Goal: Task Accomplishment & Management: Manage account settings

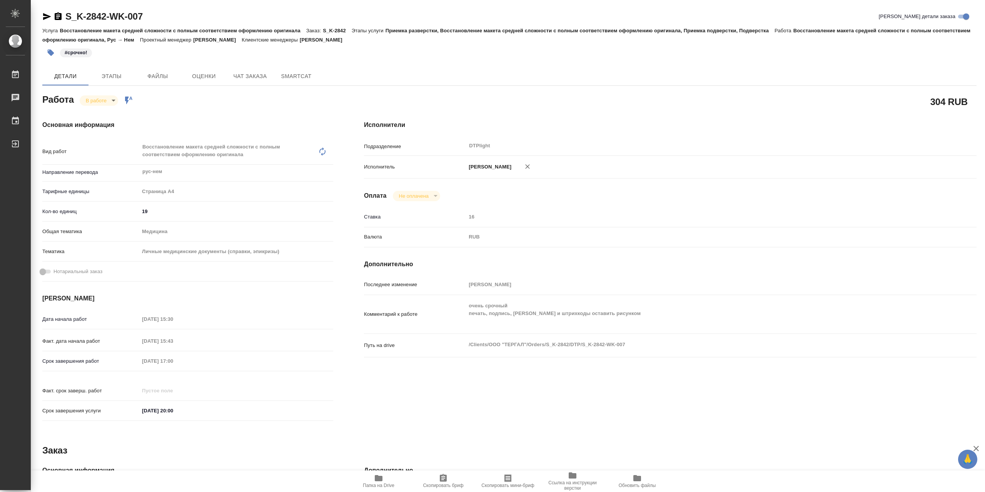
click at [106, 102] on body "🙏 .cls-1 fill:#fff; AWATERA Сархатов Руслан Работы 0 Чаты График Выйти S_K-2842…" at bounding box center [492, 246] width 985 height 492
click at [116, 112] on li "Выполнен" at bounding box center [105, 115] width 51 height 13
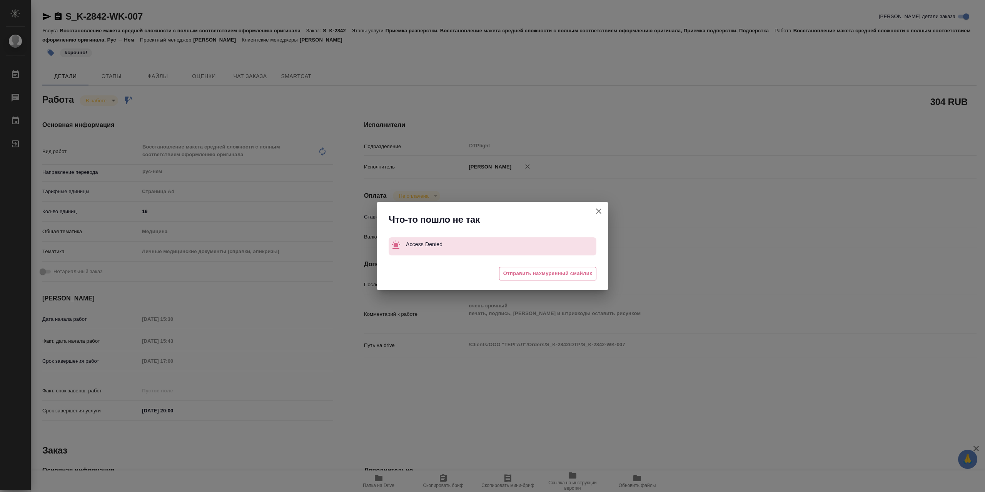
click at [590, 211] on button "Кратко детали заказа" at bounding box center [598, 211] width 18 height 18
type textarea "x"
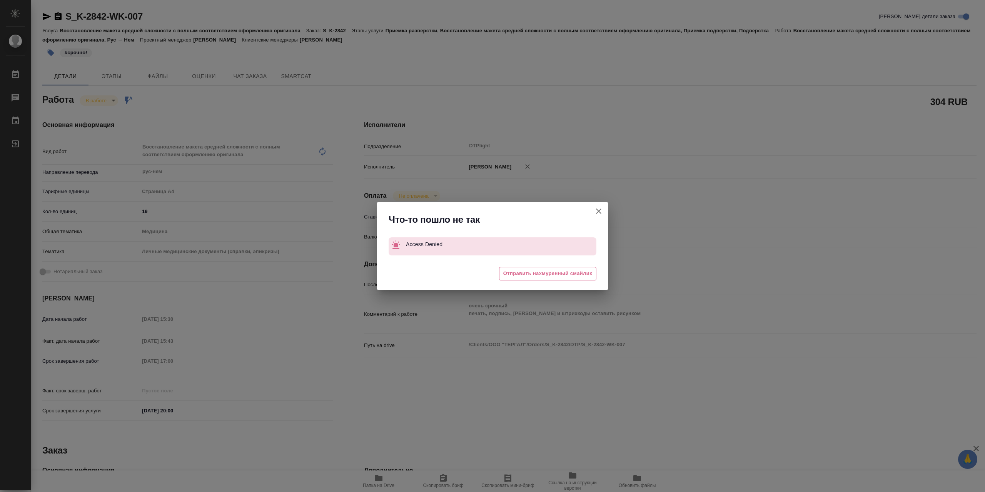
type textarea "x"
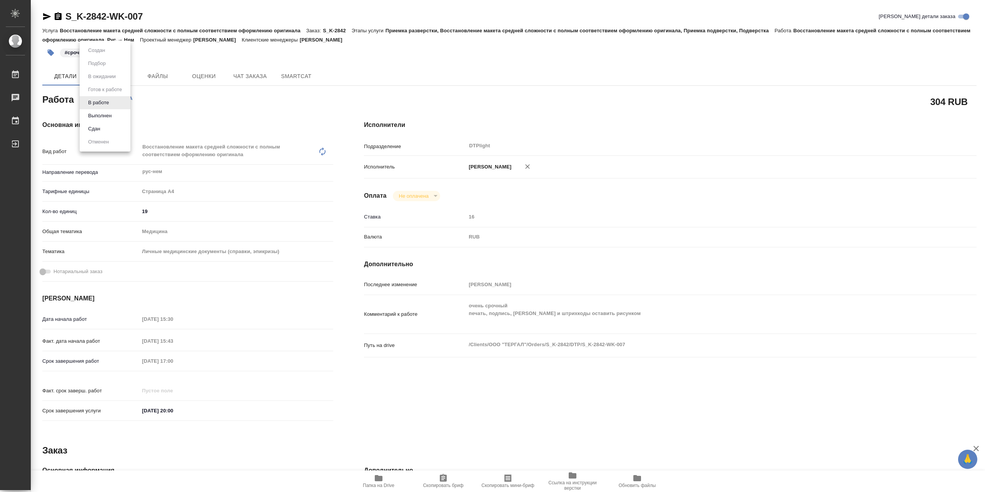
click at [113, 97] on body "🙏 .cls-1 fill:#fff; AWATERA Сархатов Руслан Работы 0 Чаты График Выйти S_K-2842…" at bounding box center [492, 246] width 985 height 492
click at [113, 118] on button "Выполнен" at bounding box center [100, 116] width 28 height 8
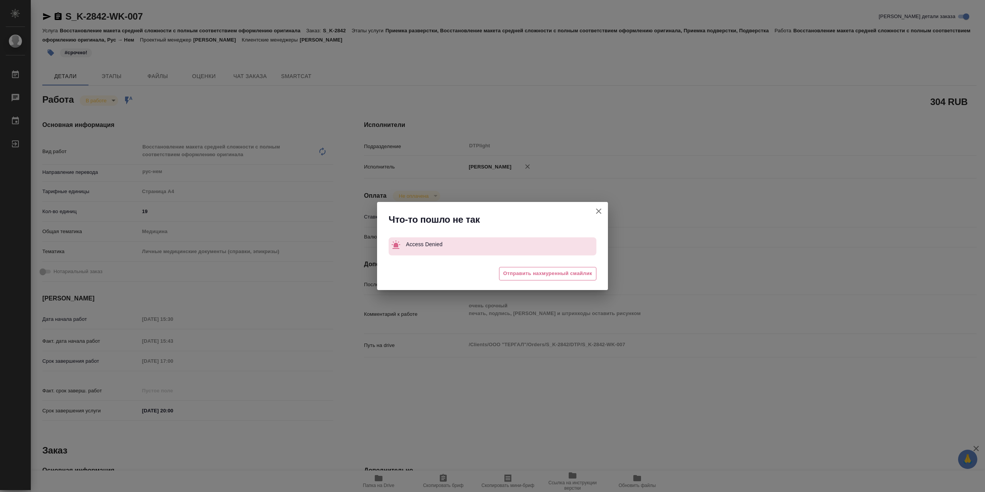
type textarea "x"
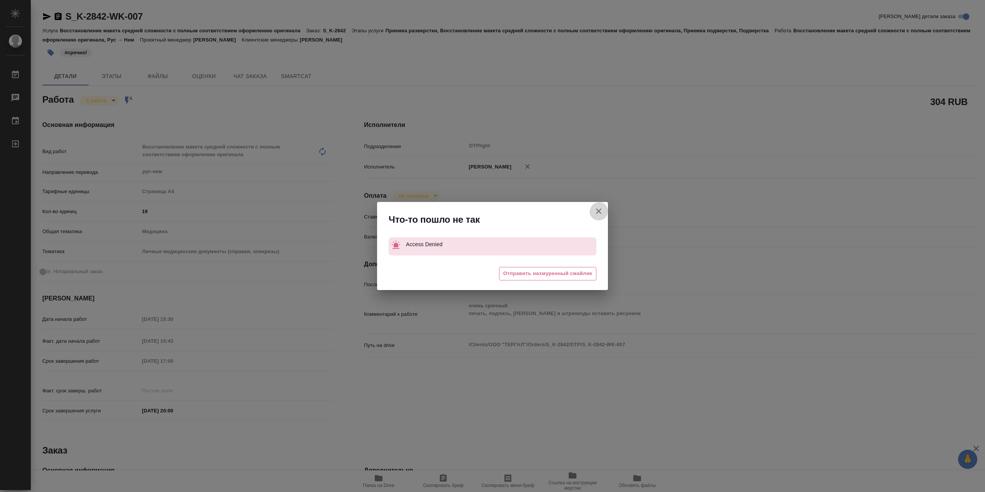
click at [594, 209] on icon "button" at bounding box center [598, 211] width 9 height 9
type textarea "x"
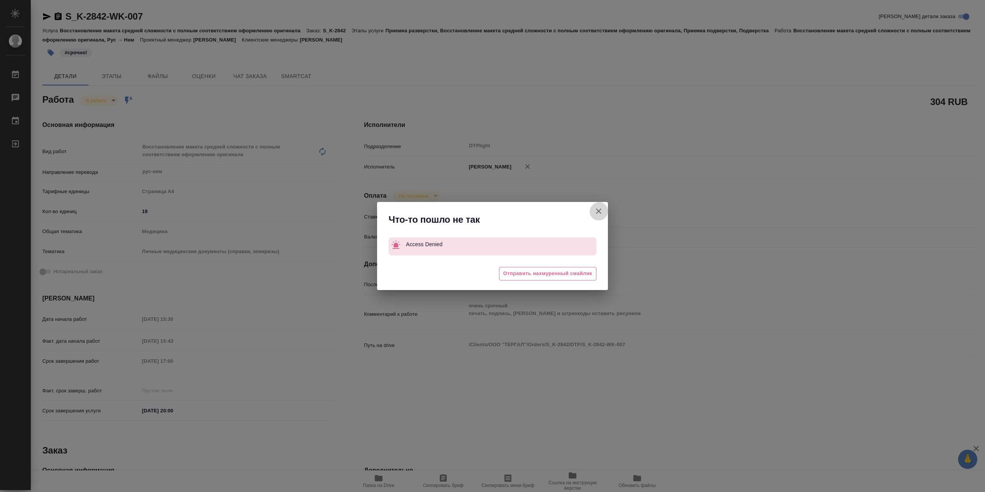
type textarea "x"
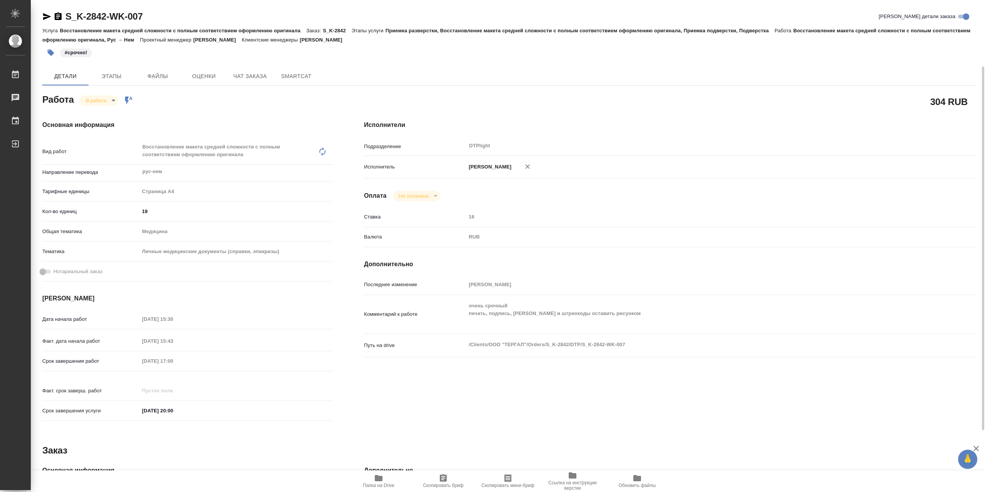
scroll to position [154, 0]
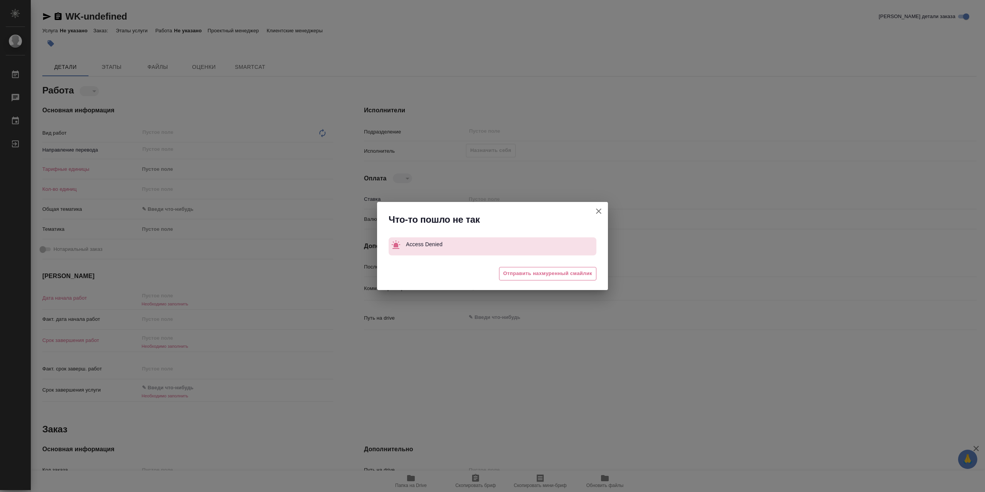
type textarea "x"
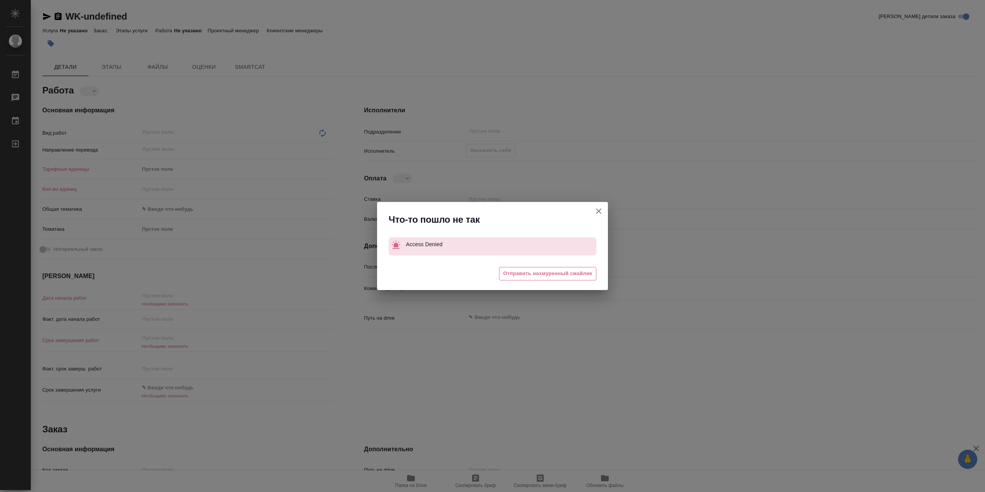
click at [604, 205] on button "[PERSON_NAME] детали заказа" at bounding box center [598, 211] width 18 height 18
type textarea "x"
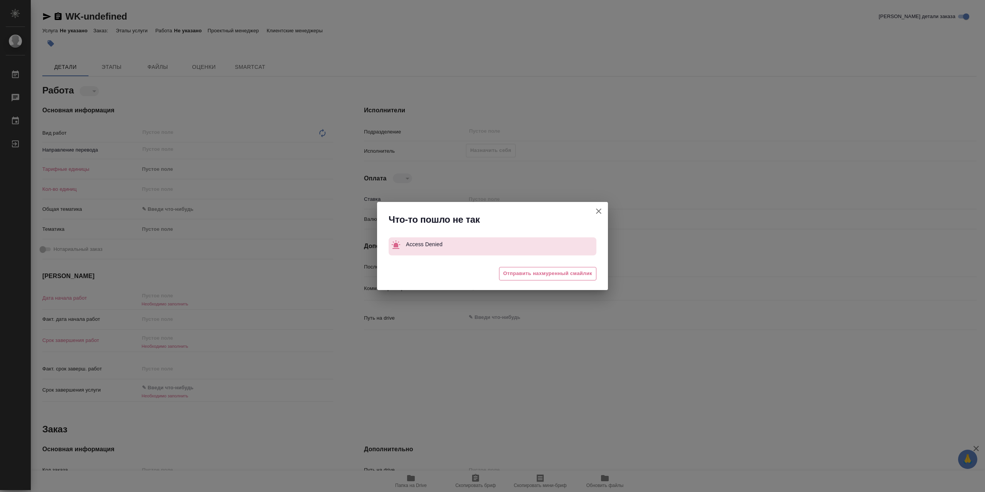
type textarea "x"
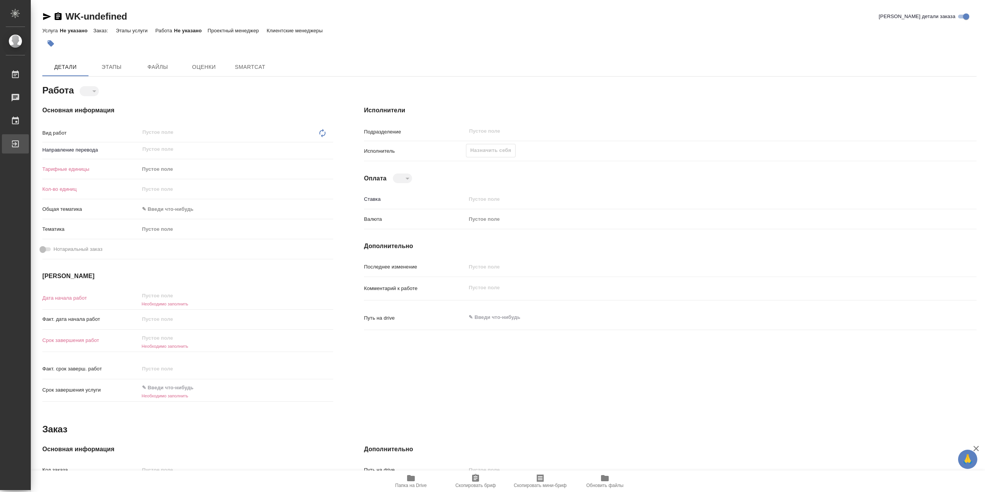
type textarea "x"
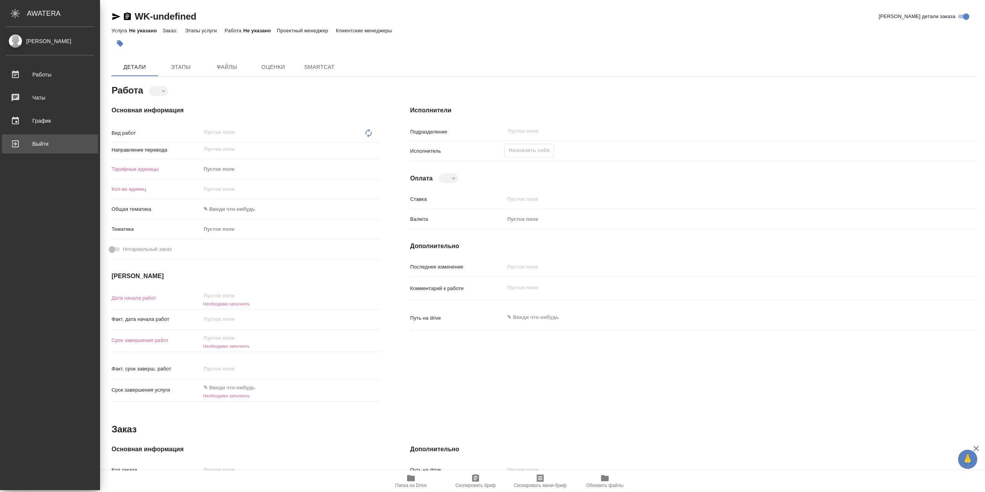
type textarea "x"
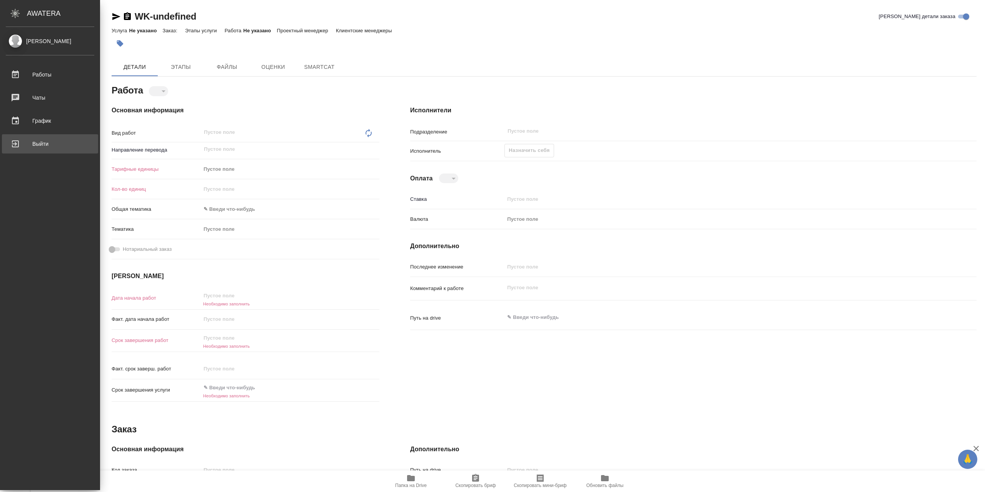
click at [41, 150] on link "Выйти" at bounding box center [50, 143] width 96 height 19
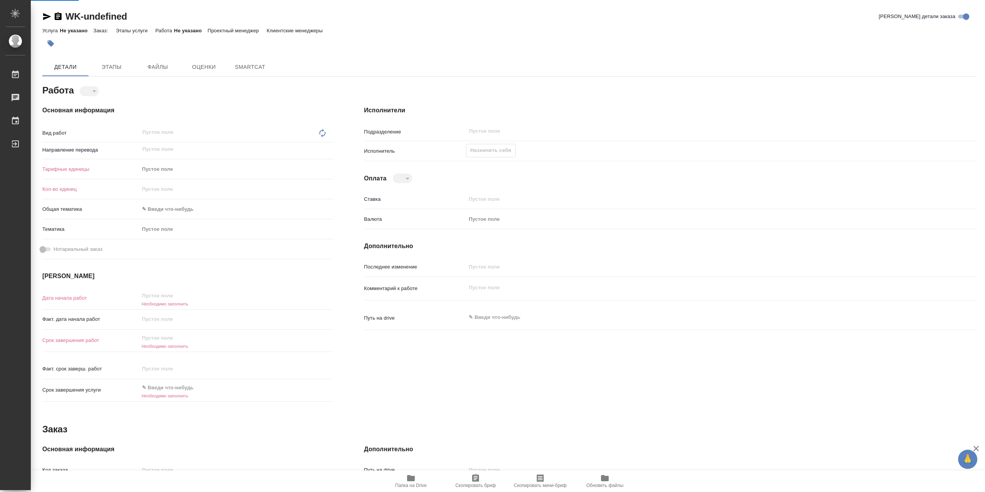
type textarea "x"
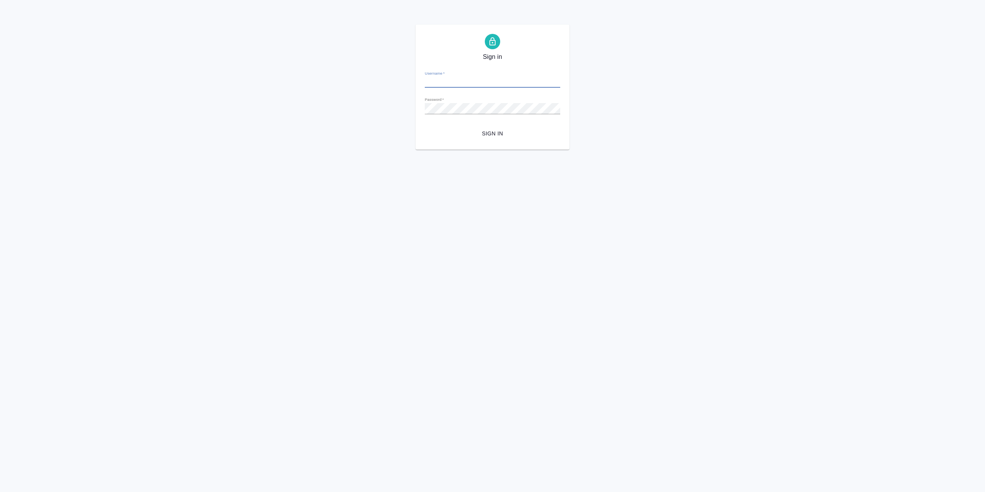
type input "r.sarkhatov@awatera.com"
click at [492, 137] on span "Sign in" at bounding box center [492, 134] width 123 height 10
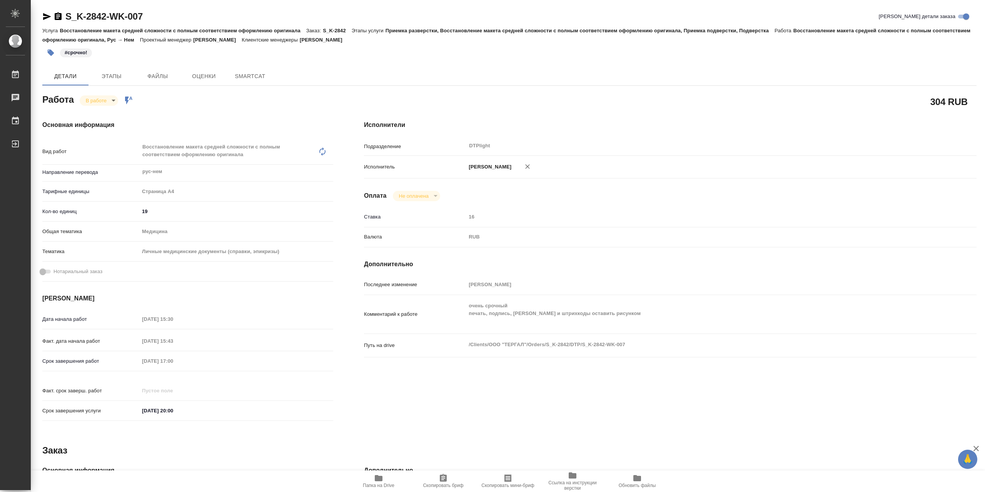
type textarea "x"
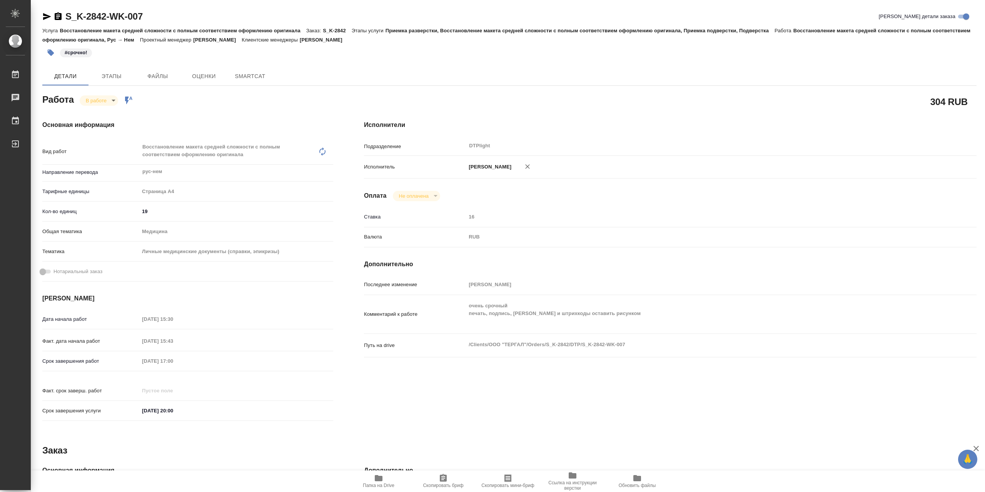
type textarea "x"
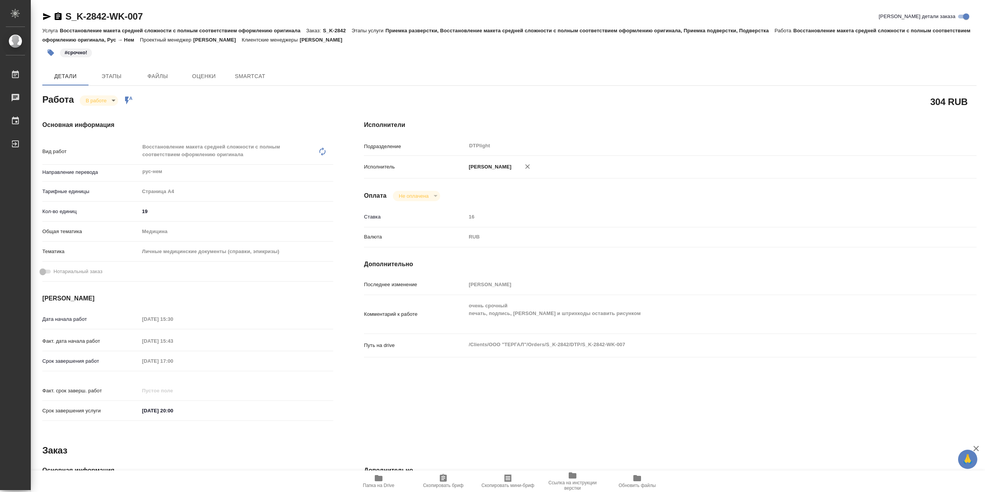
type textarea "x"
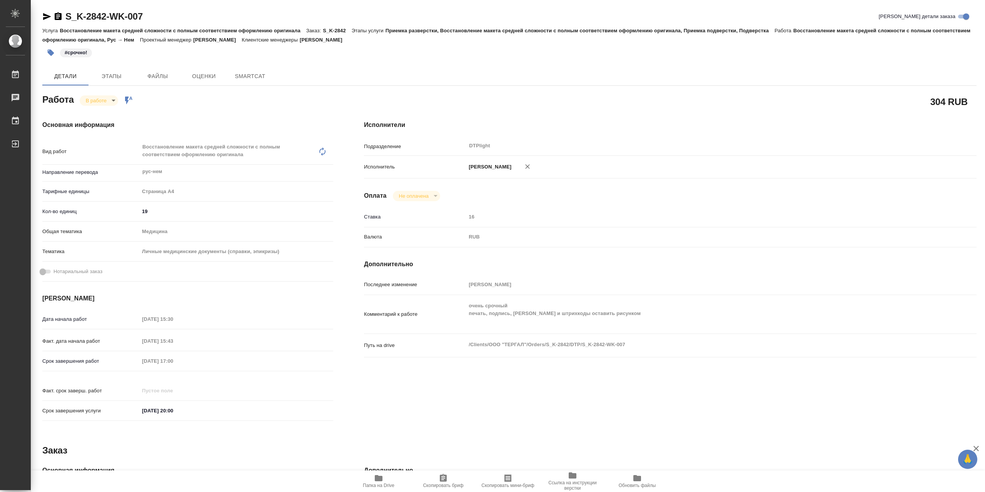
type textarea "x"
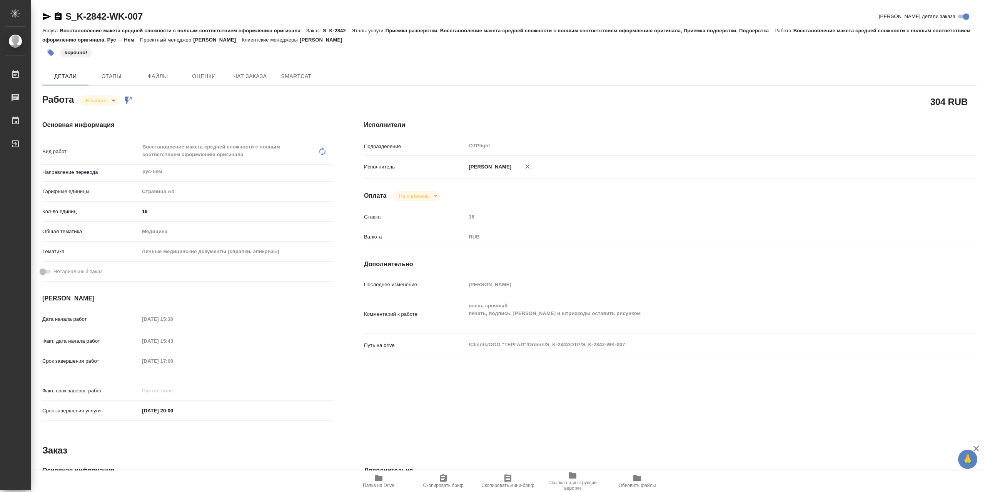
type textarea "x"
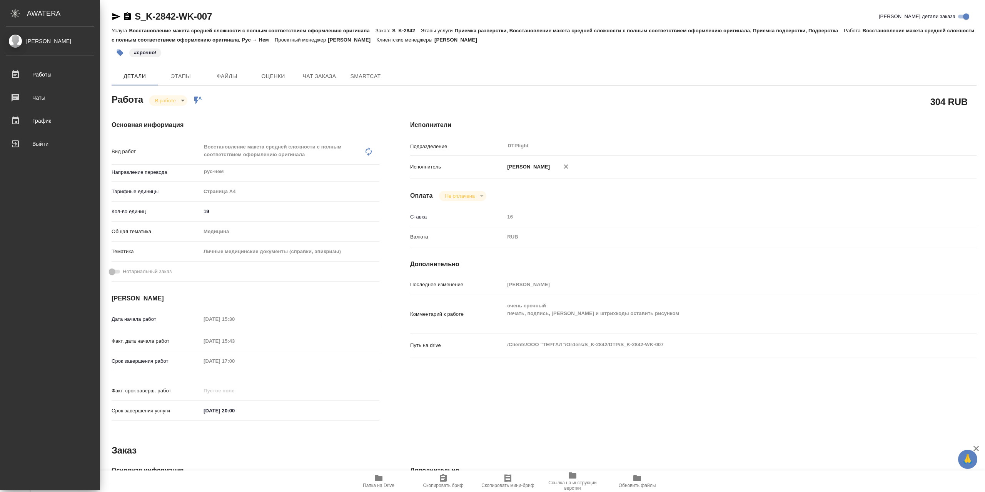
type textarea "x"
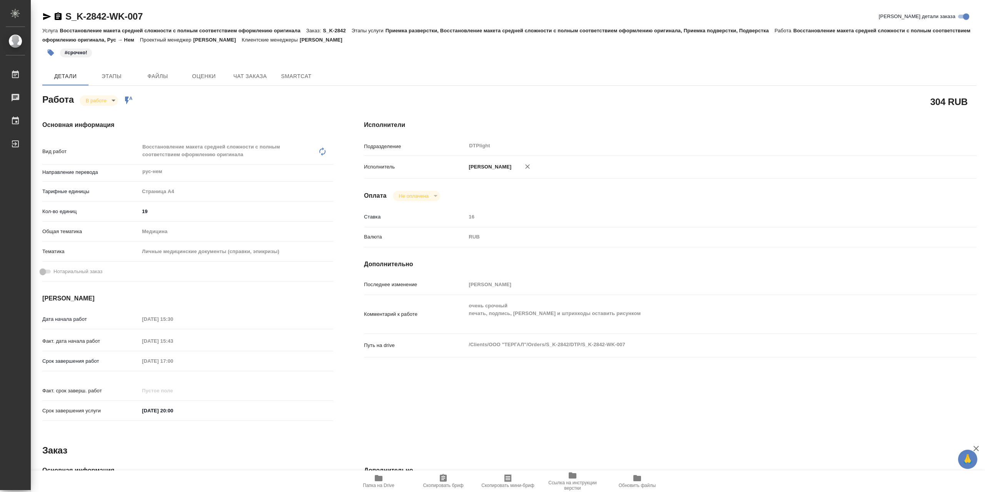
type textarea "x"
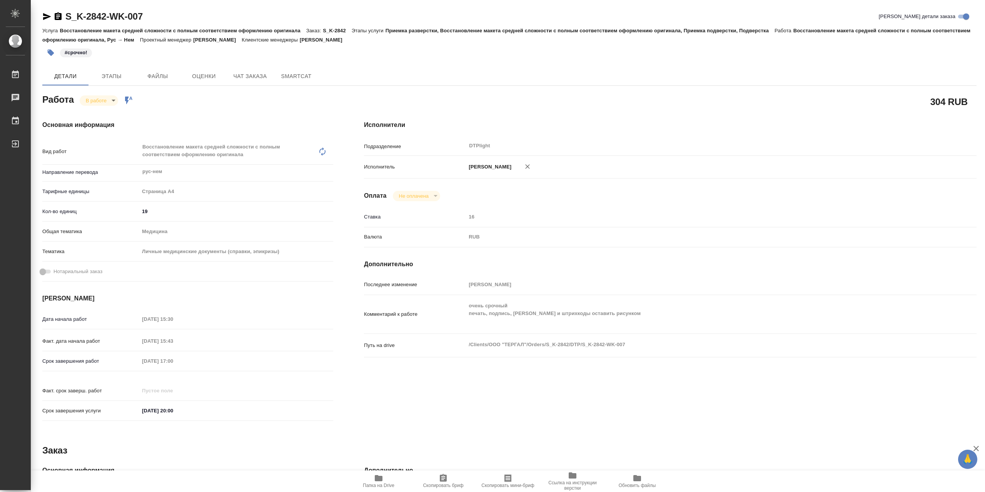
click at [103, 98] on div "В работе inProgress Работа включена в последовательность" at bounding box center [106, 100] width 53 height 11
click at [103, 99] on body "🙏 .cls-1 fill:#fff; AWATERA Сархатов Руслан Работы Чаты График Выйти S_K-2842-W…" at bounding box center [492, 246] width 985 height 492
click at [105, 116] on button "Выполнен" at bounding box center [100, 116] width 28 height 8
type textarea "x"
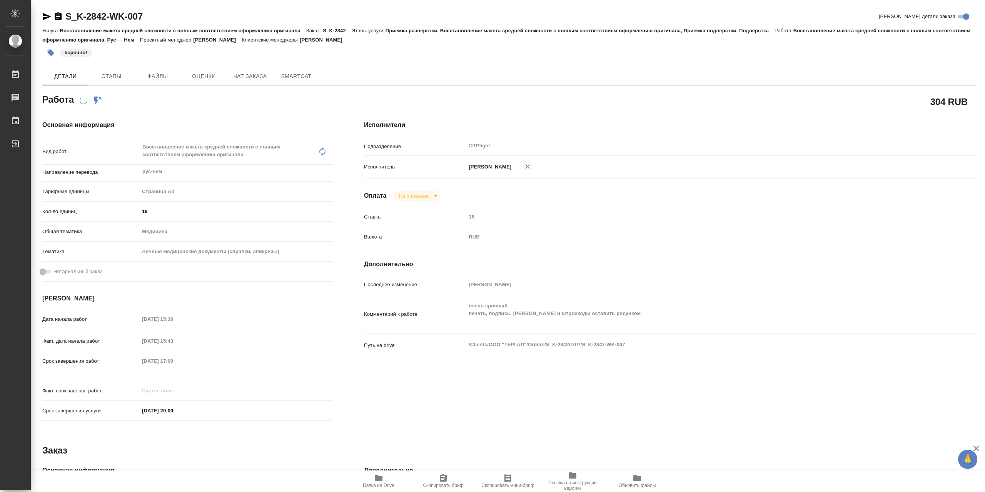
type textarea "x"
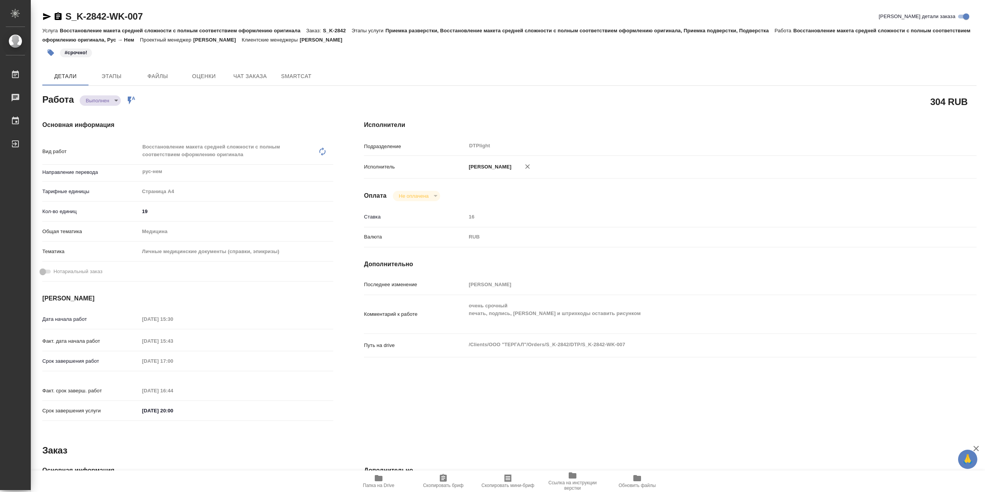
type textarea "x"
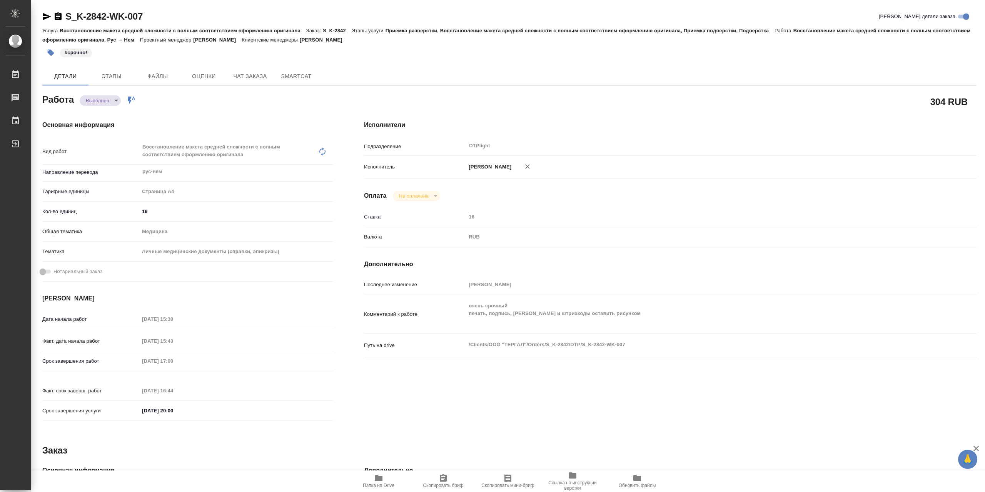
type textarea "x"
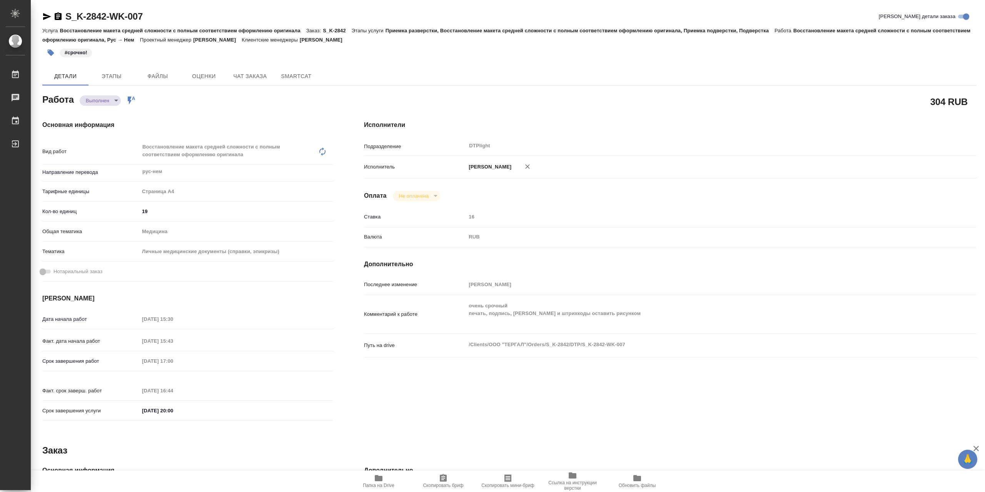
type textarea "x"
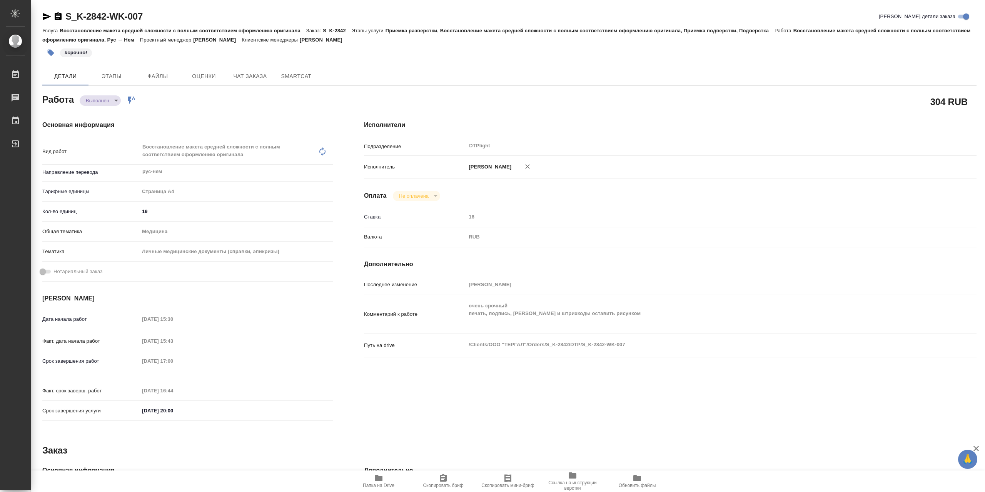
type textarea "x"
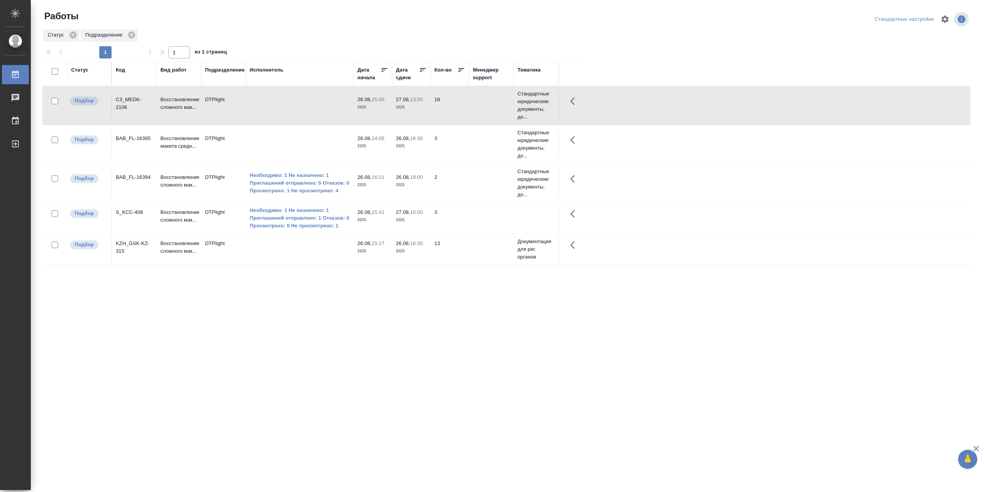
click at [304, 108] on td at bounding box center [300, 105] width 108 height 27
click at [311, 143] on td at bounding box center [300, 144] width 108 height 27
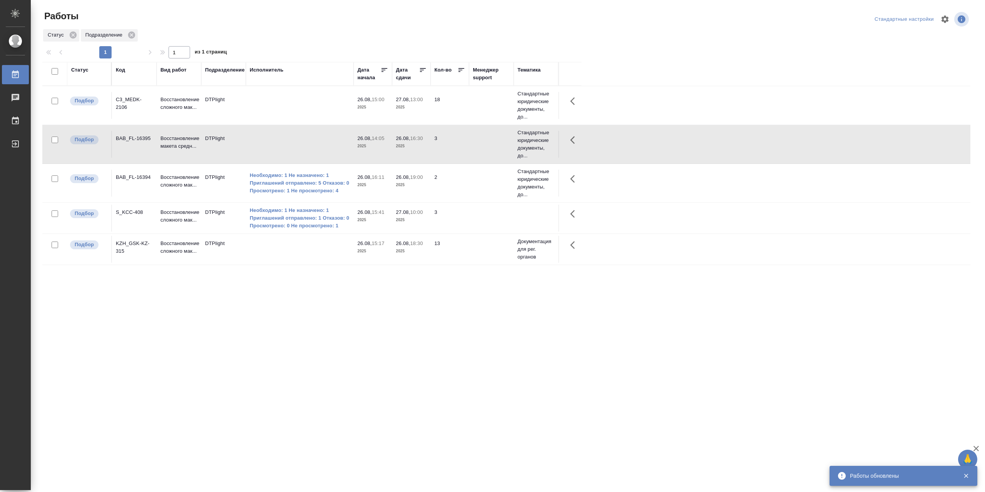
click at [311, 143] on td at bounding box center [300, 144] width 108 height 27
click at [283, 255] on td at bounding box center [300, 249] width 108 height 27
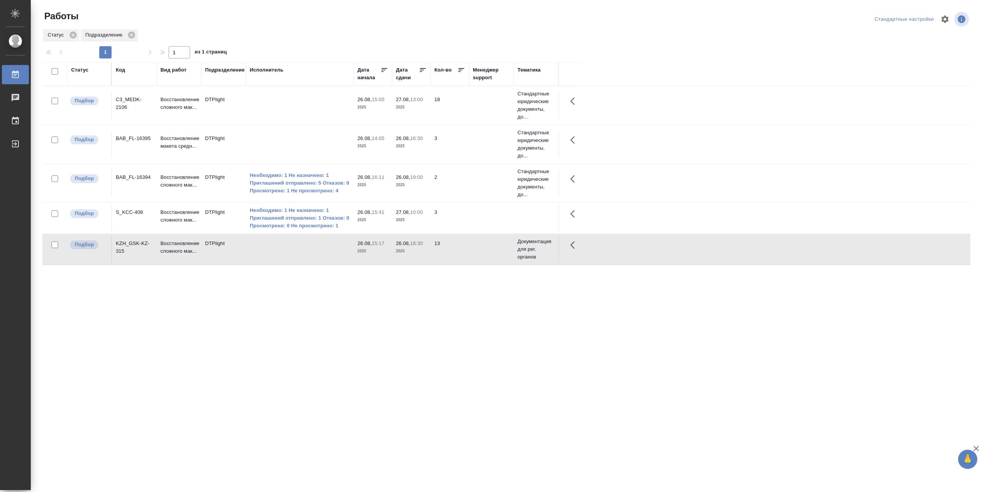
click at [283, 255] on td at bounding box center [300, 249] width 108 height 27
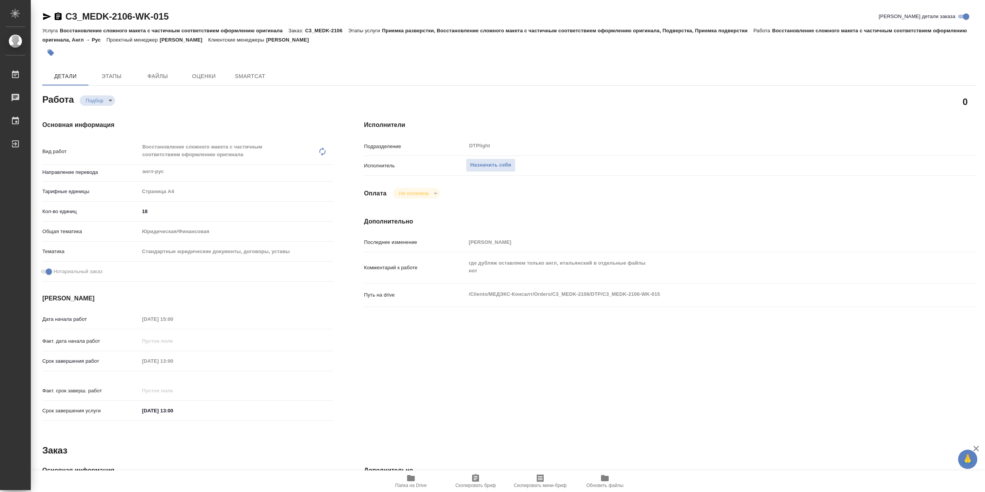
type textarea "x"
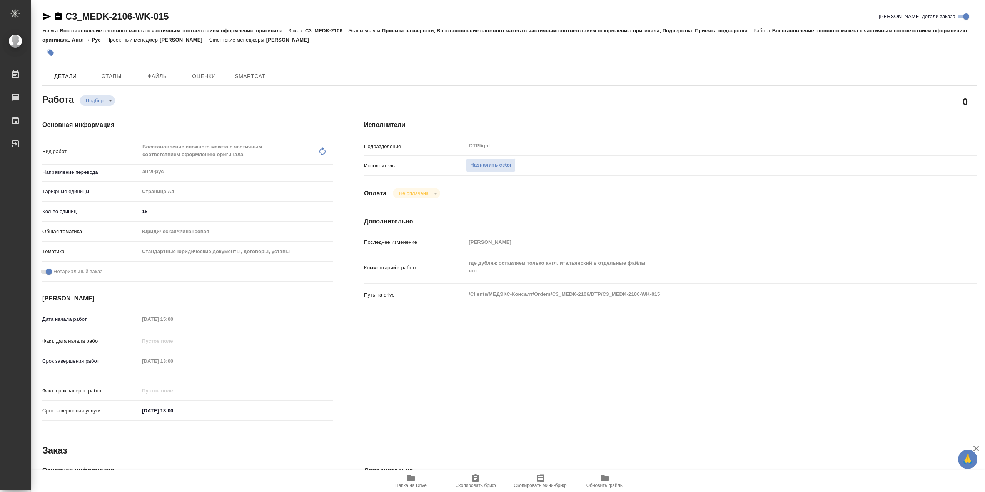
type textarea "x"
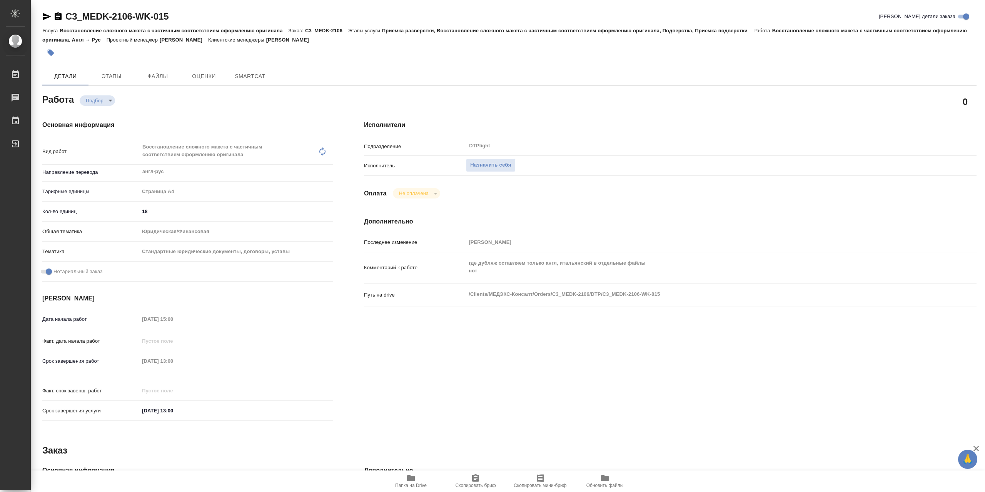
type textarea "x"
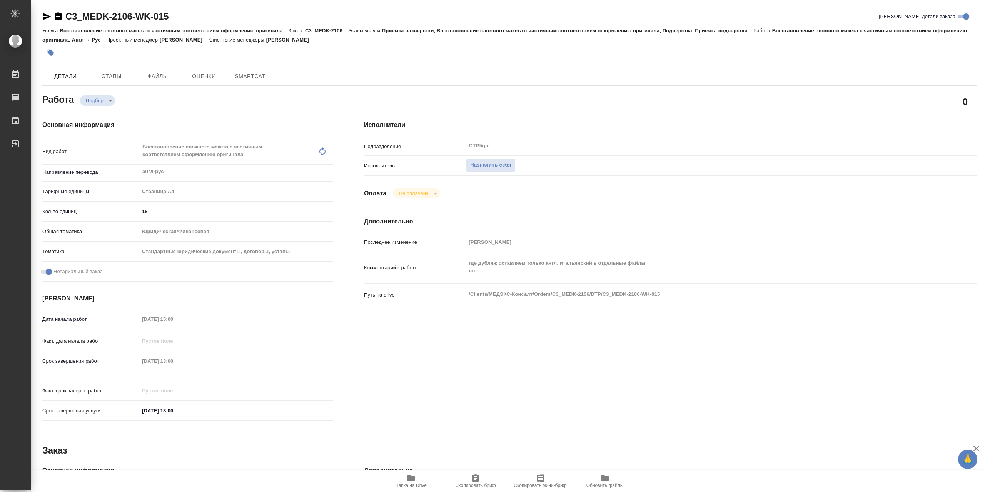
type textarea "x"
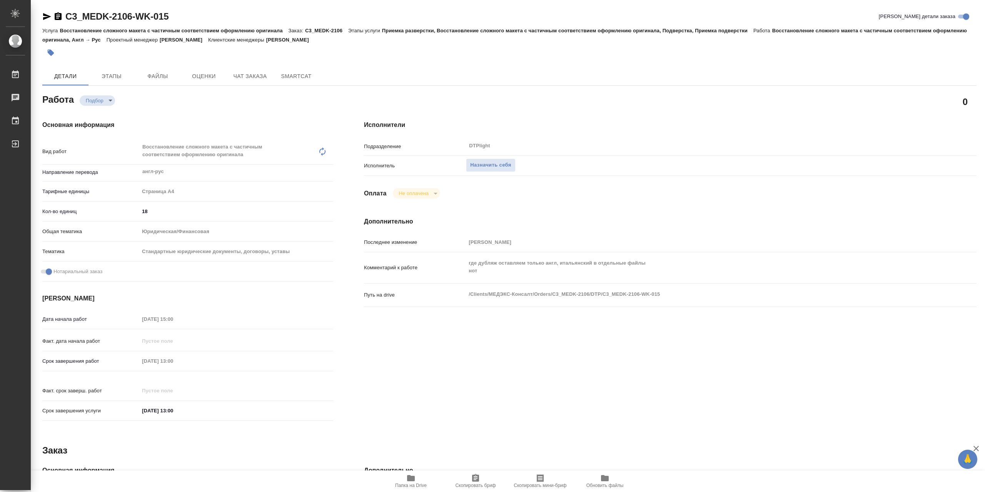
type textarea "x"
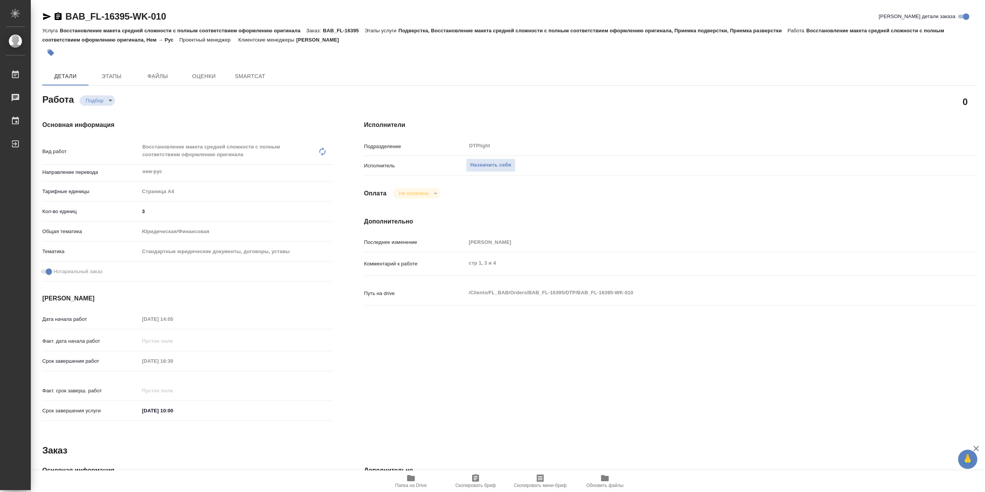
type textarea "x"
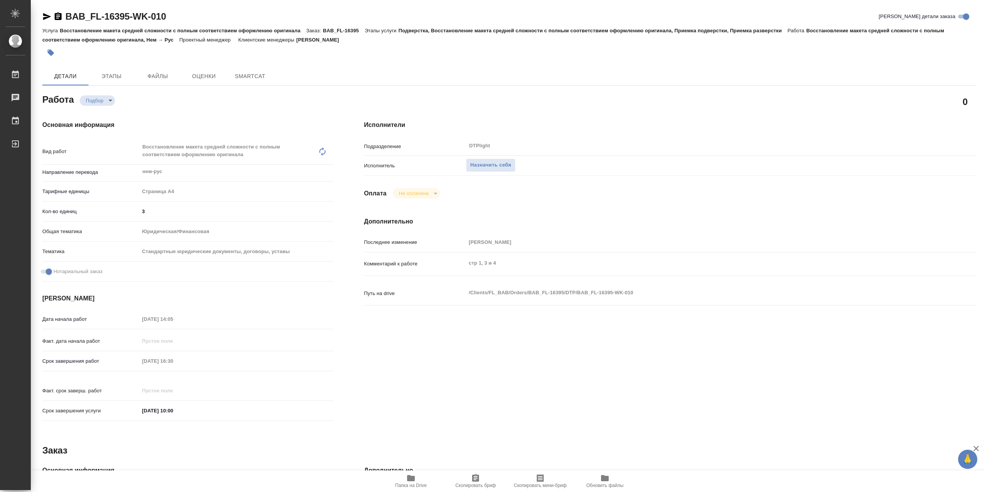
type textarea "x"
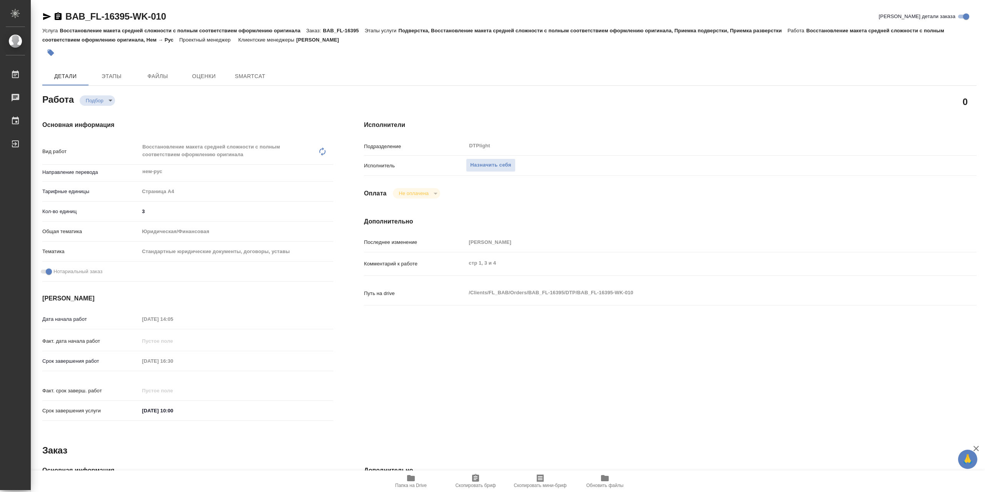
type textarea "x"
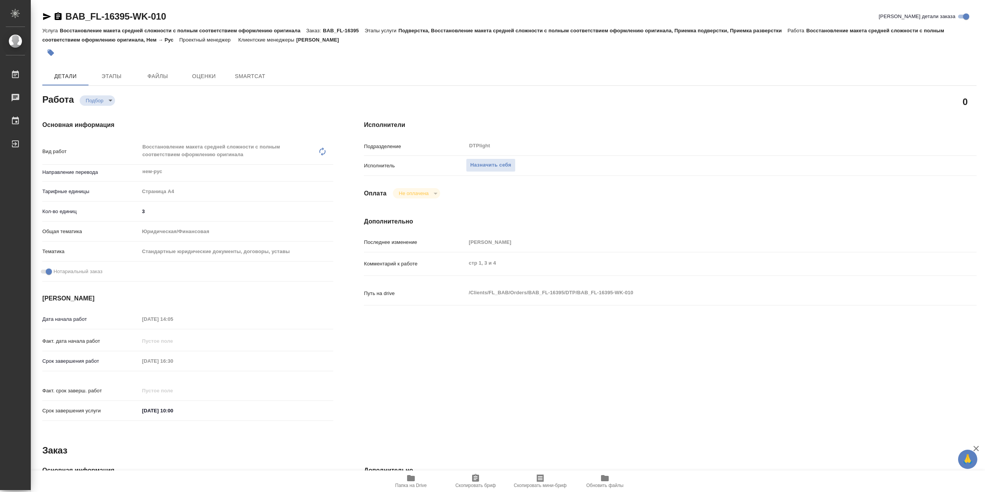
type textarea "x"
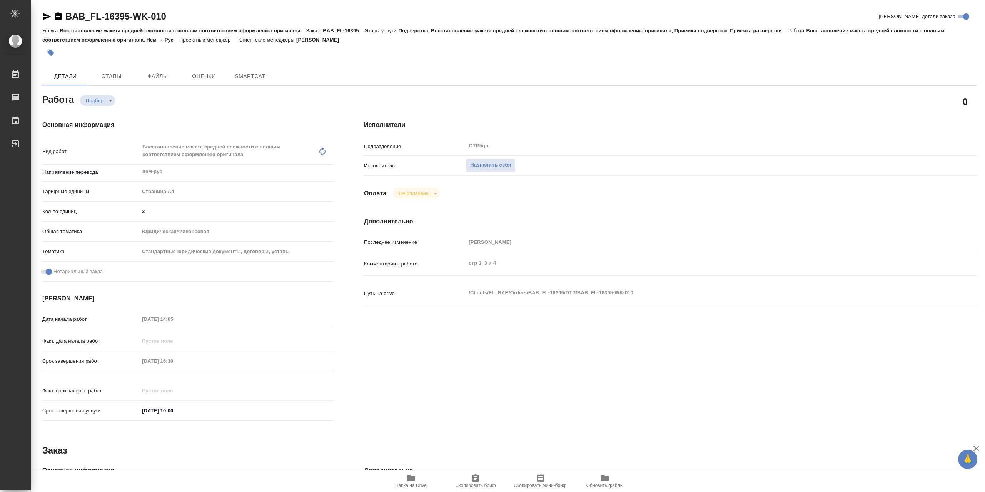
type textarea "x"
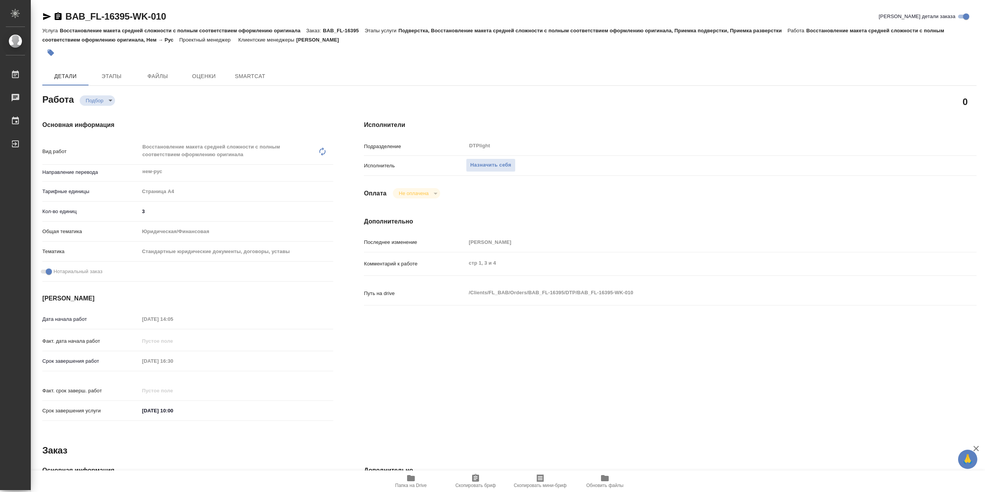
type textarea "x"
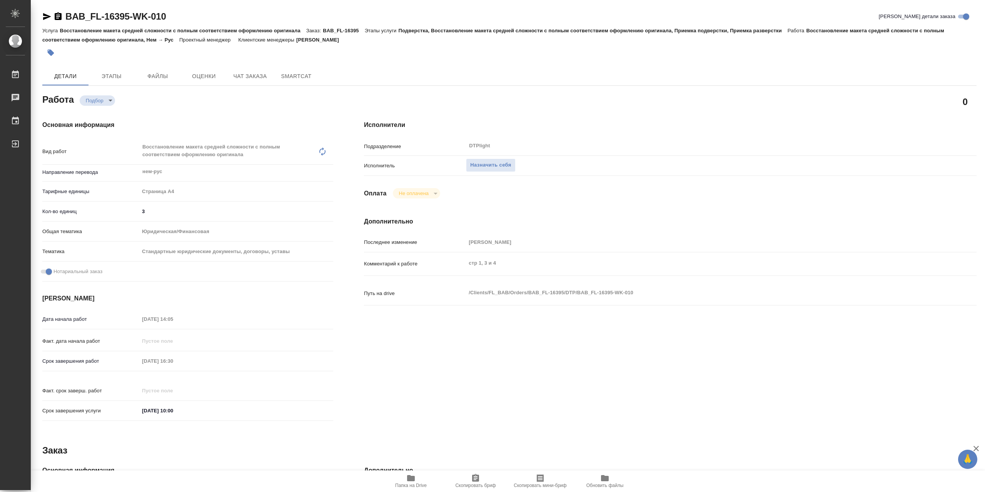
click at [412, 478] on icon "button" at bounding box center [411, 478] width 8 height 6
type textarea "x"
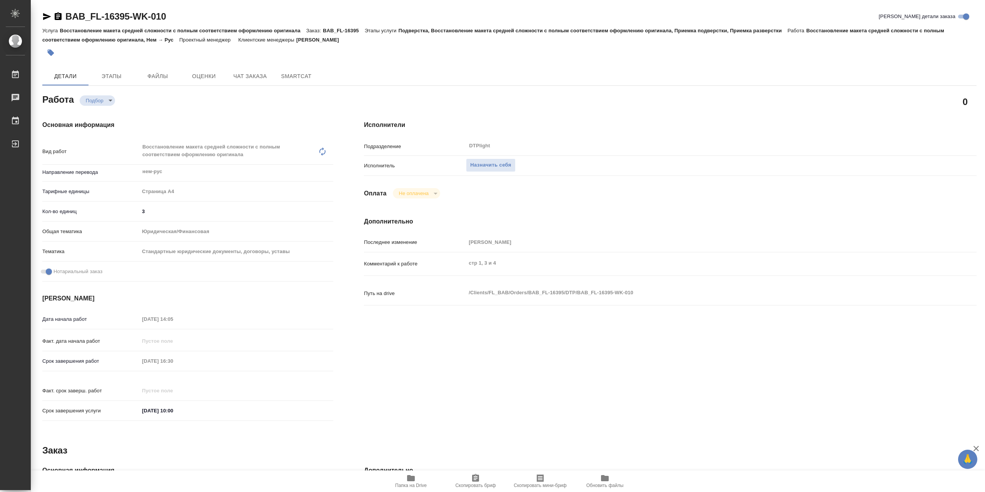
type textarea "x"
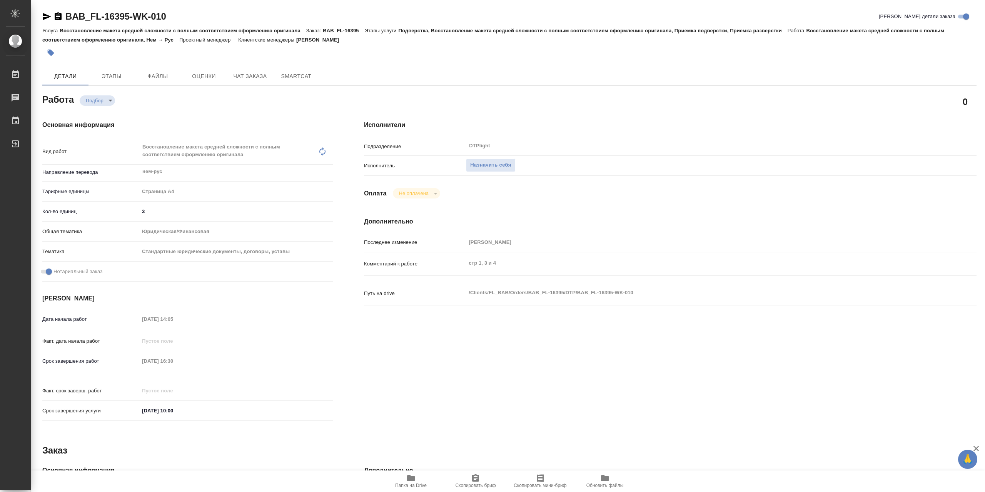
type textarea "x"
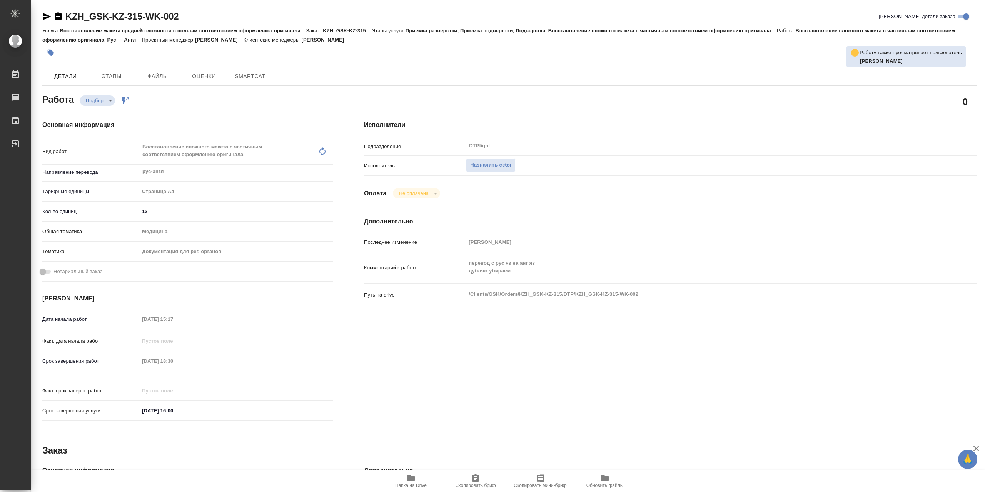
type textarea "x"
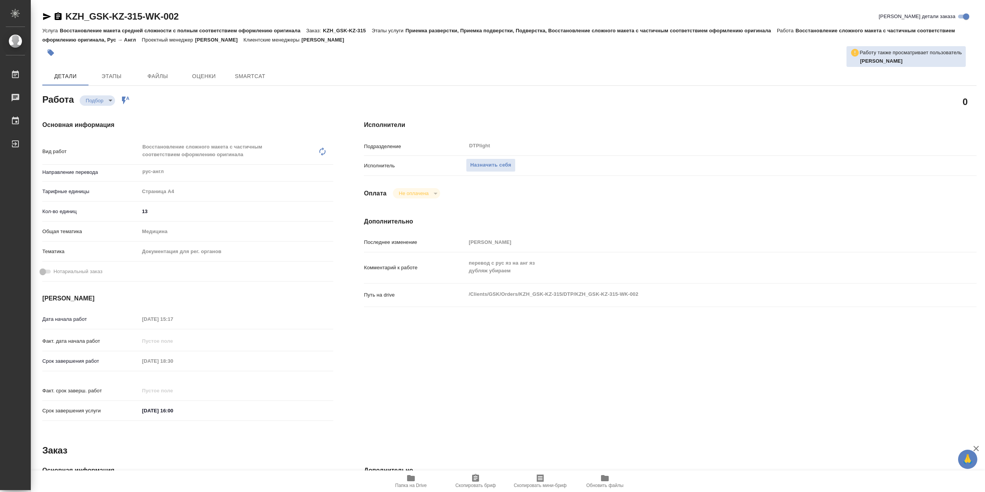
type textarea "x"
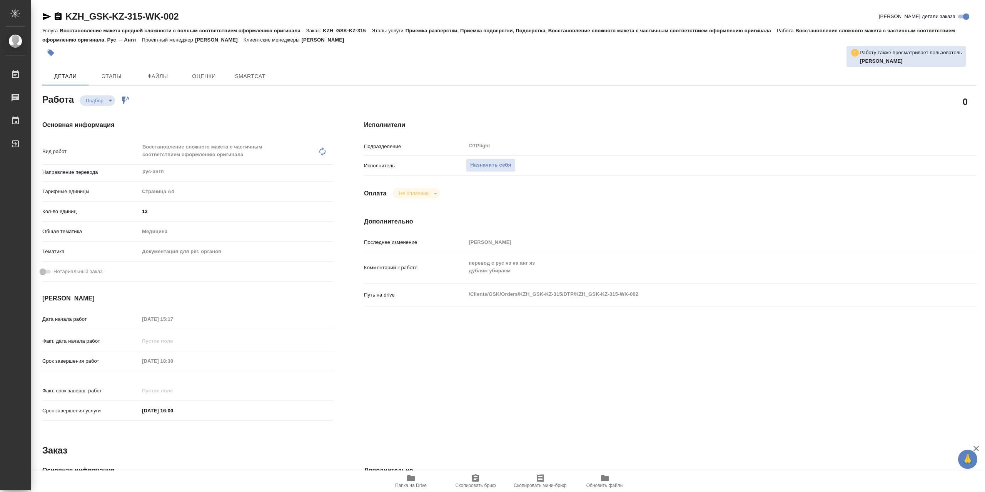
type textarea "x"
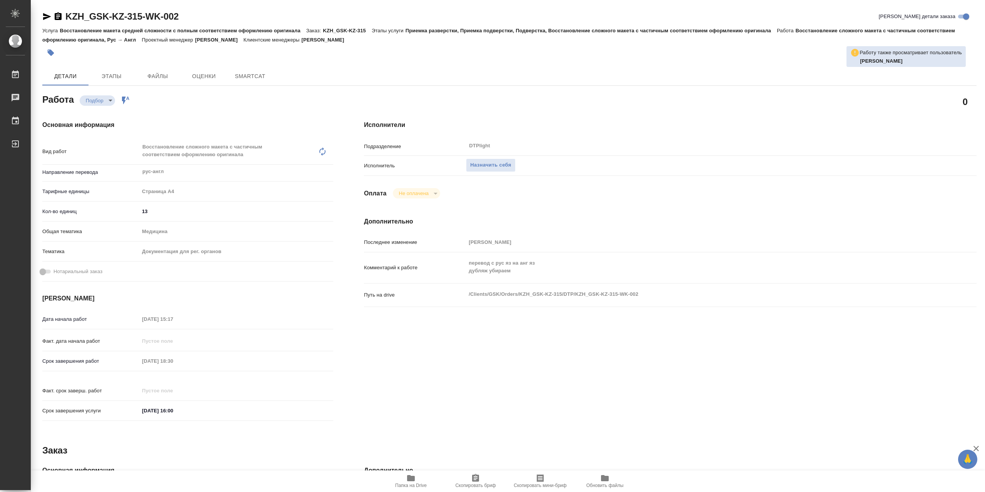
type textarea "x"
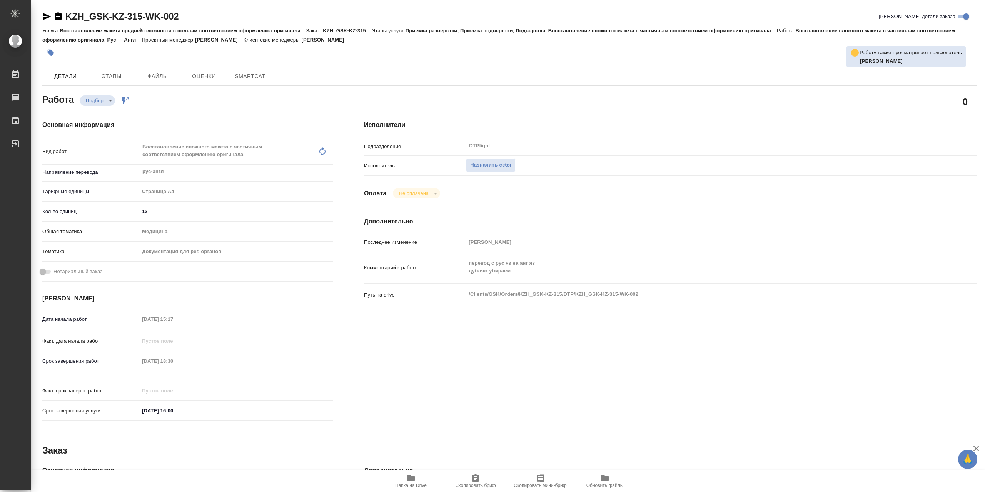
type textarea "x"
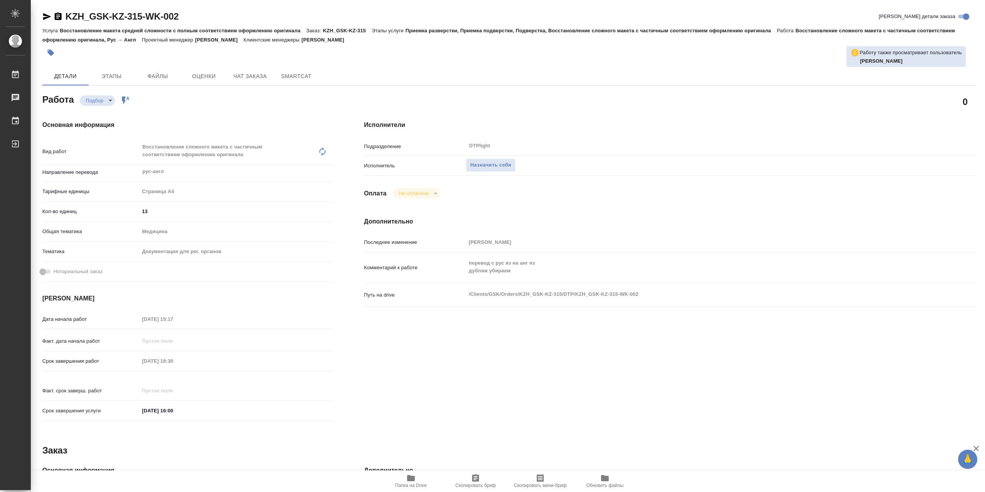
type textarea "x"
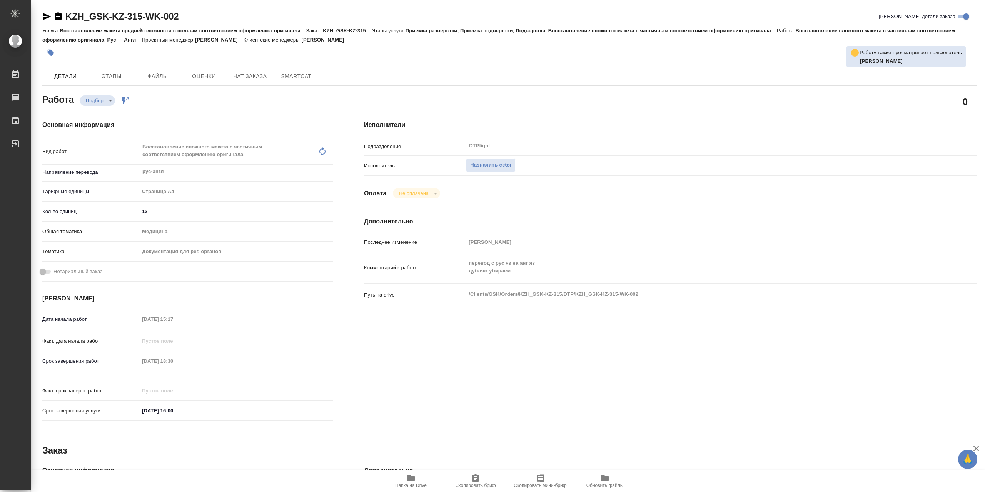
type textarea "x"
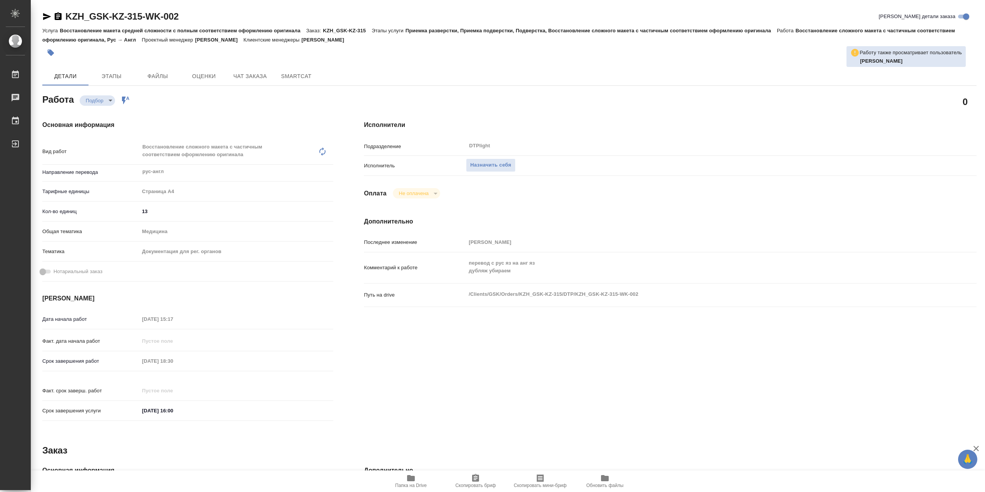
click at [408, 476] on icon "button" at bounding box center [411, 478] width 8 height 6
